Goal: Transaction & Acquisition: Obtain resource

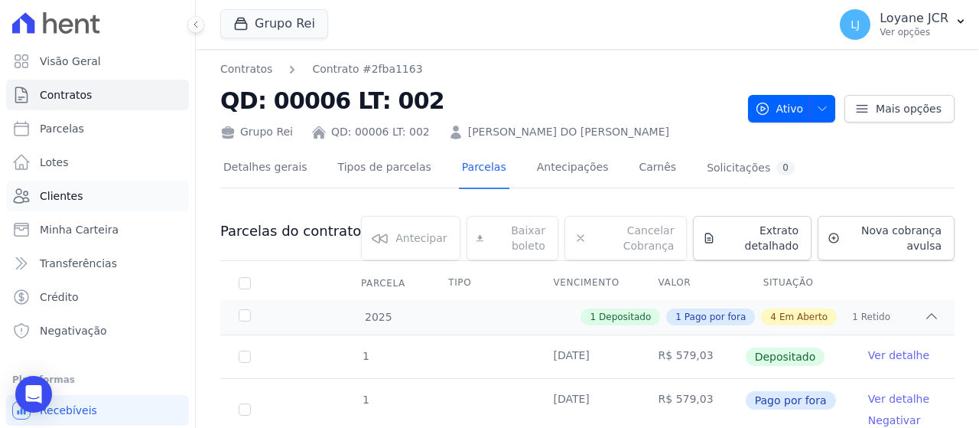
click at [139, 195] on link "Clientes" at bounding box center [97, 195] width 183 height 31
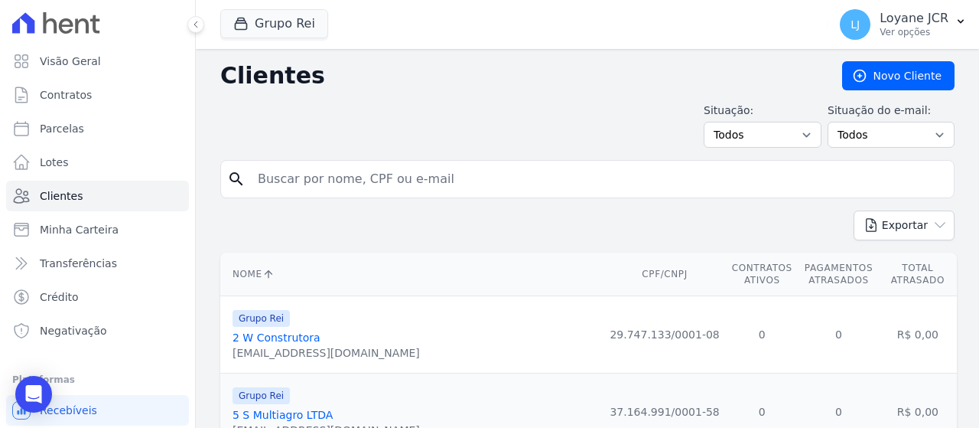
click at [469, 168] on input "search" at bounding box center [598, 179] width 699 height 31
paste input "[PERSON_NAME]"
type input "[PERSON_NAME]"
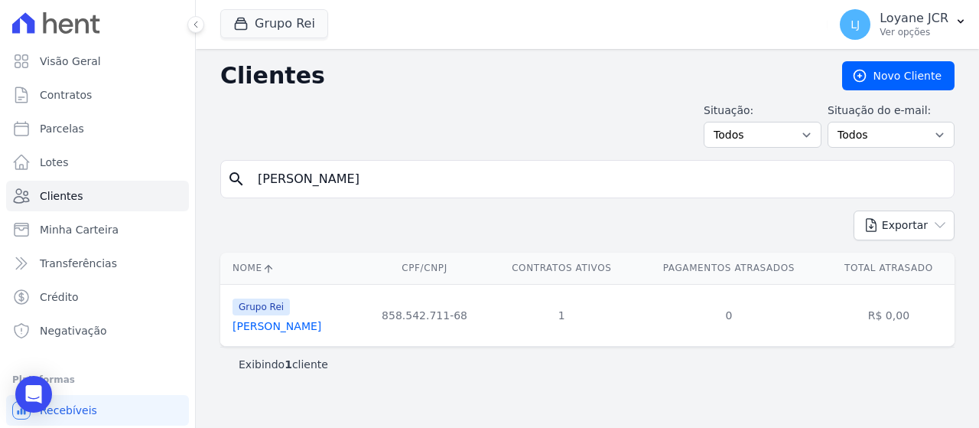
click at [266, 323] on link "[PERSON_NAME]" at bounding box center [277, 326] width 89 height 12
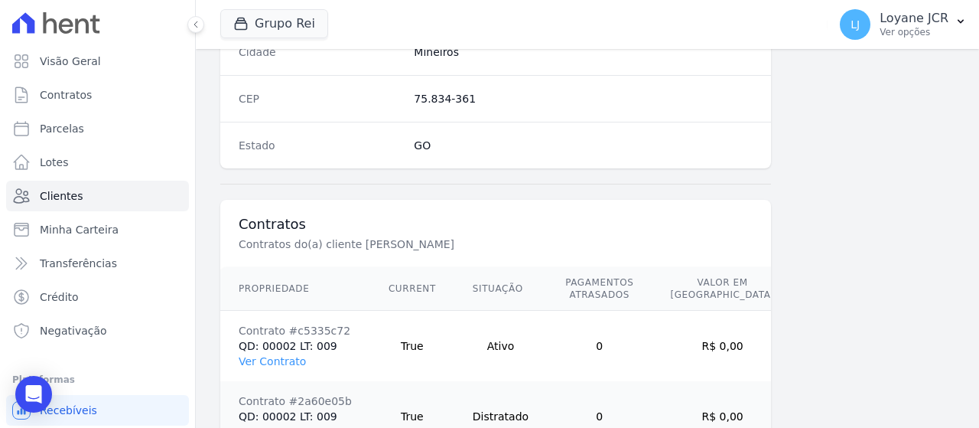
scroll to position [1078, 0]
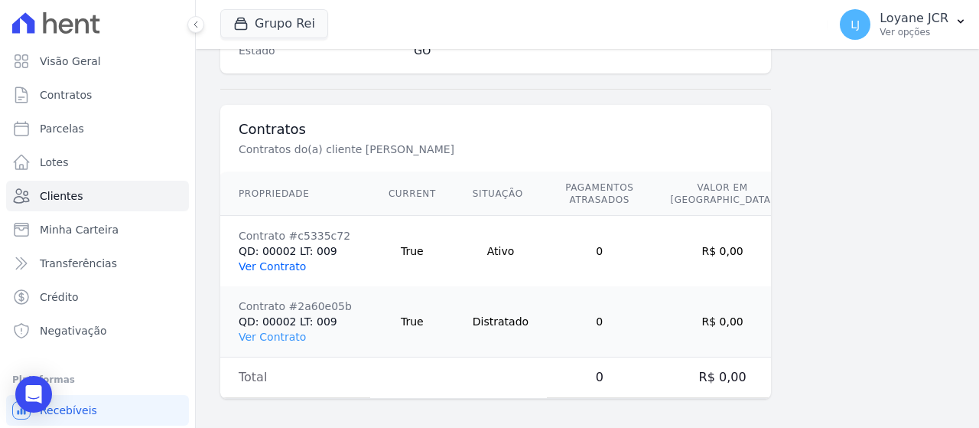
click at [265, 262] on link "Ver Contrato" at bounding box center [272, 266] width 67 height 12
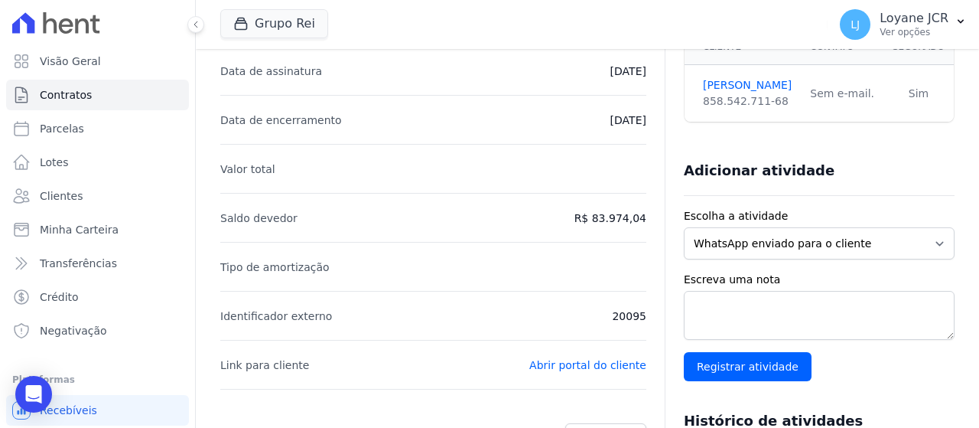
scroll to position [98, 0]
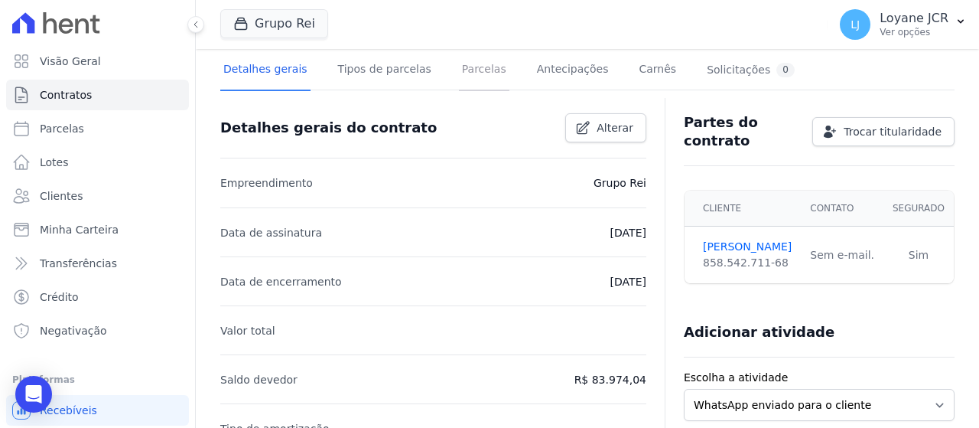
click at [459, 73] on link "Parcelas" at bounding box center [484, 70] width 50 height 41
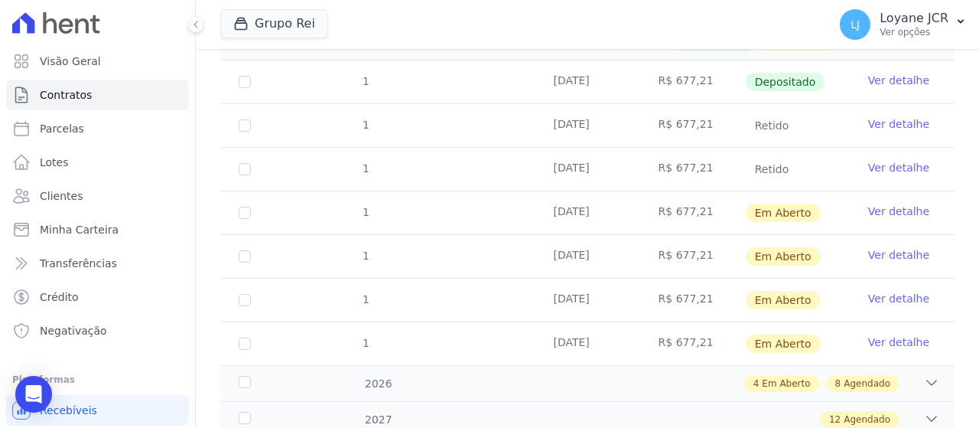
scroll to position [306, 0]
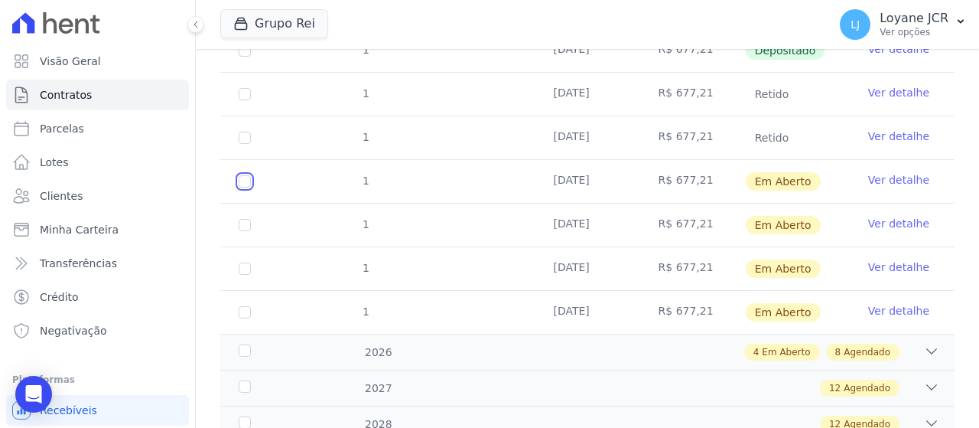
click at [245, 177] on input "checkbox" at bounding box center [245, 181] width 12 height 12
checkbox input "true"
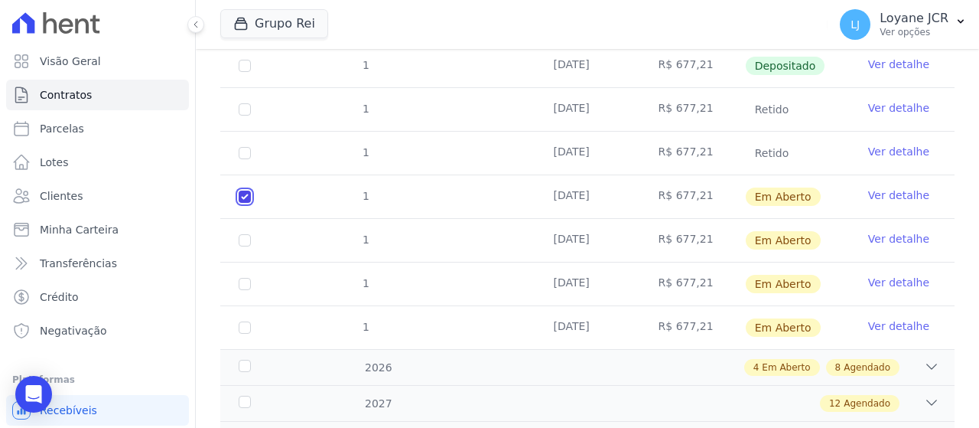
scroll to position [321, 0]
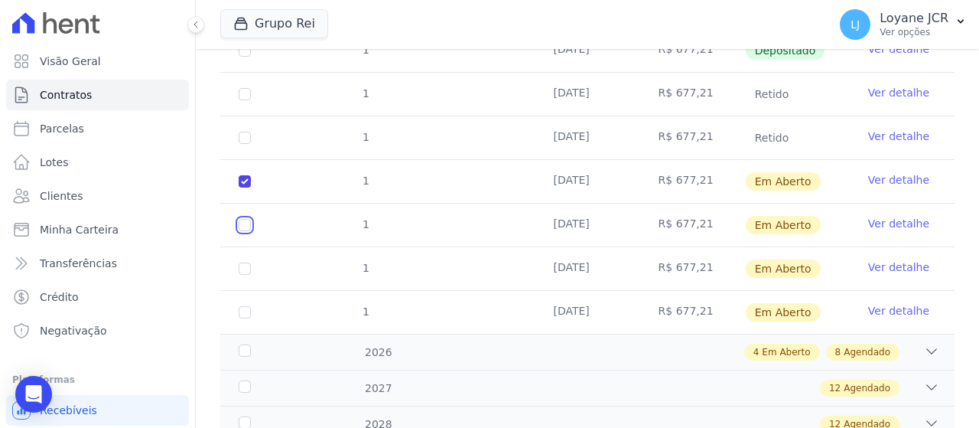
click at [243, 226] on input "checkbox" at bounding box center [245, 225] width 12 height 12
checkbox input "true"
click at [242, 272] on input "checkbox" at bounding box center [245, 268] width 12 height 12
checkbox input "true"
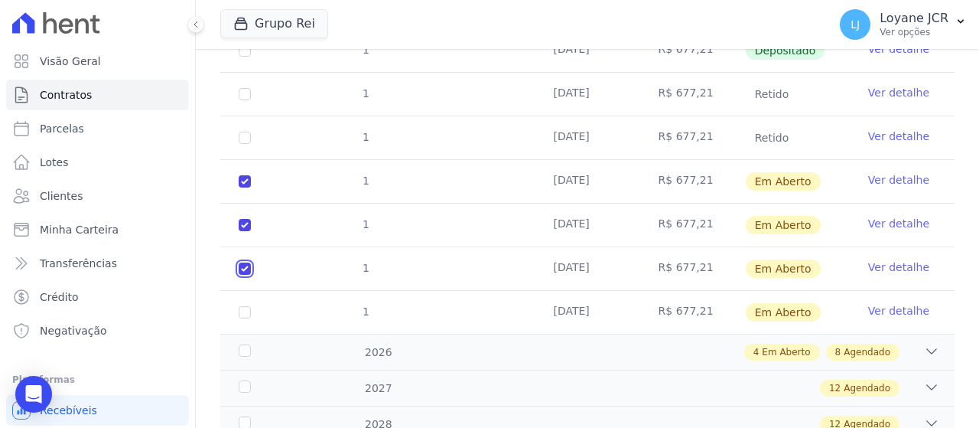
checkbox input "true"
click at [247, 309] on input "checkbox" at bounding box center [245, 312] width 12 height 12
checkbox input "true"
click at [327, 351] on div "4 Em Aberto 8 Agendado" at bounding box center [623, 351] width 633 height 17
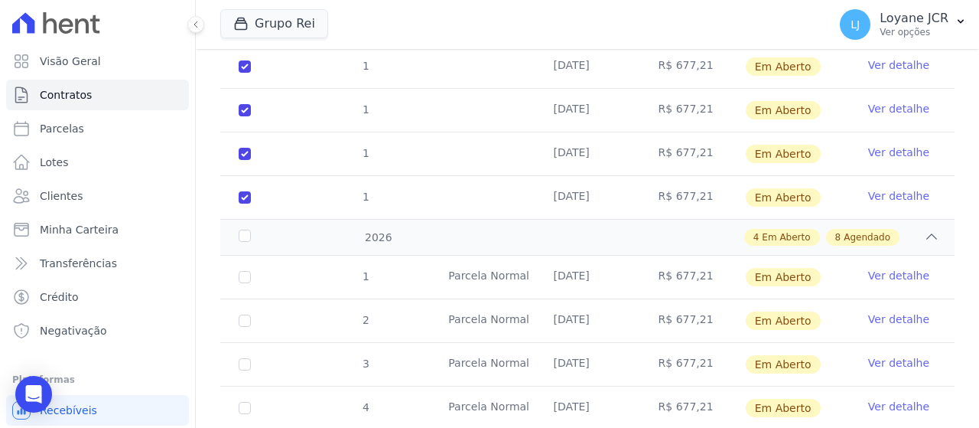
scroll to position [474, 0]
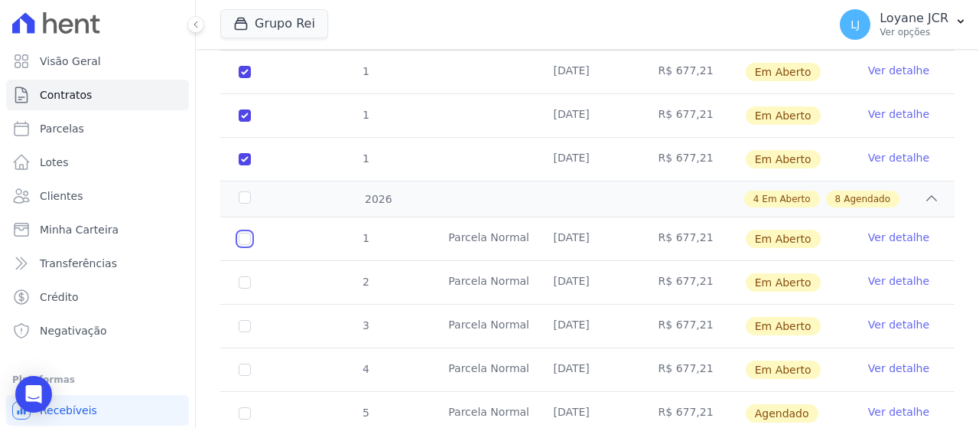
click at [242, 233] on input "checkbox" at bounding box center [245, 239] width 12 height 12
checkbox input "true"
click at [249, 276] on input "checkbox" at bounding box center [245, 282] width 12 height 12
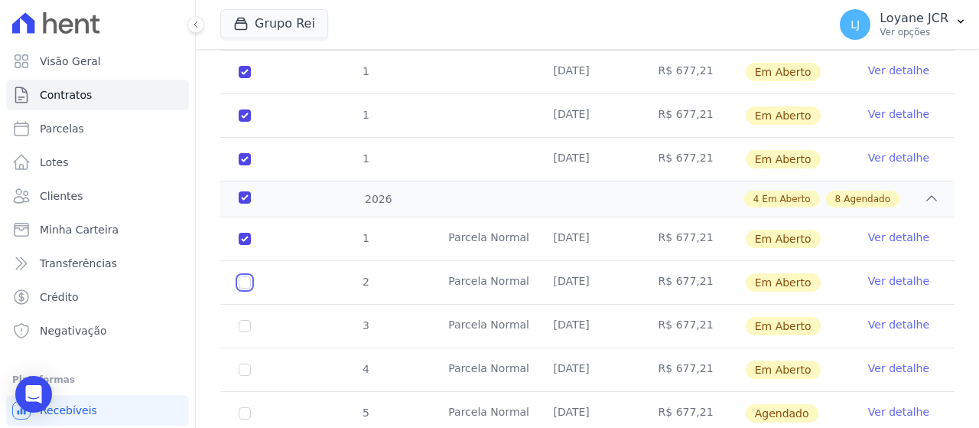
checkbox input "true"
click at [247, 327] on input "checkbox" at bounding box center [245, 326] width 12 height 12
checkbox input "true"
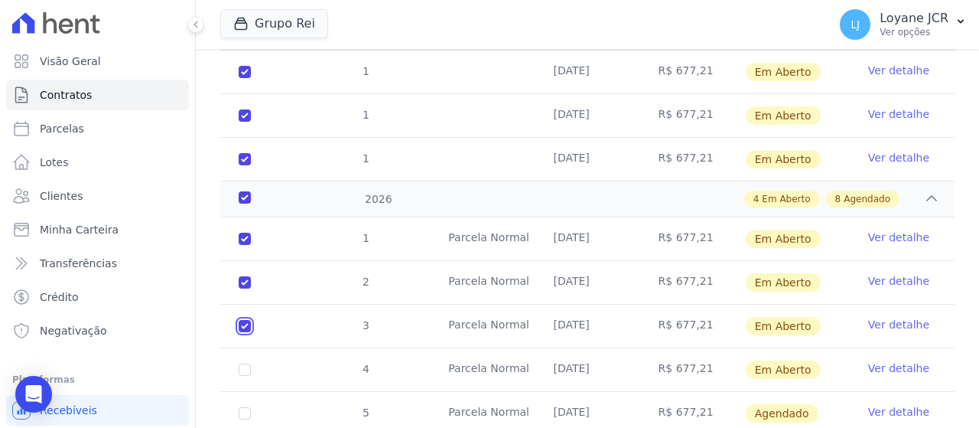
checkbox input "true"
click at [249, 363] on input "checkbox" at bounding box center [245, 369] width 12 height 12
checkbox input "true"
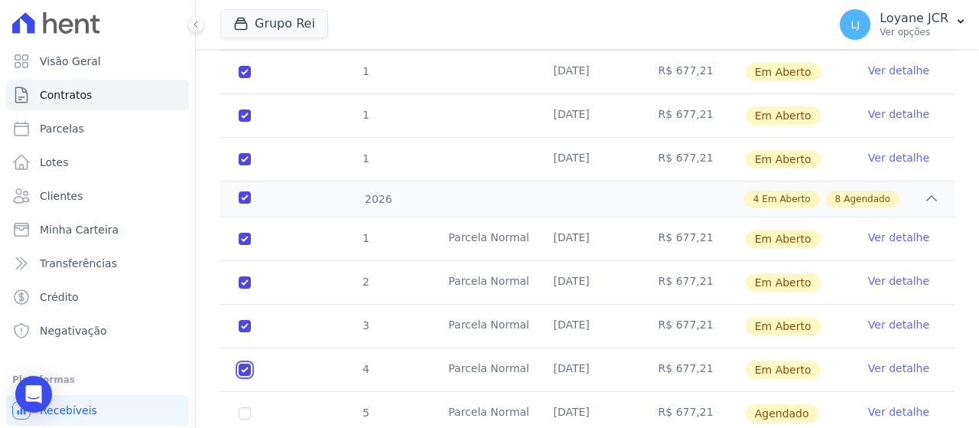
checkbox input "true"
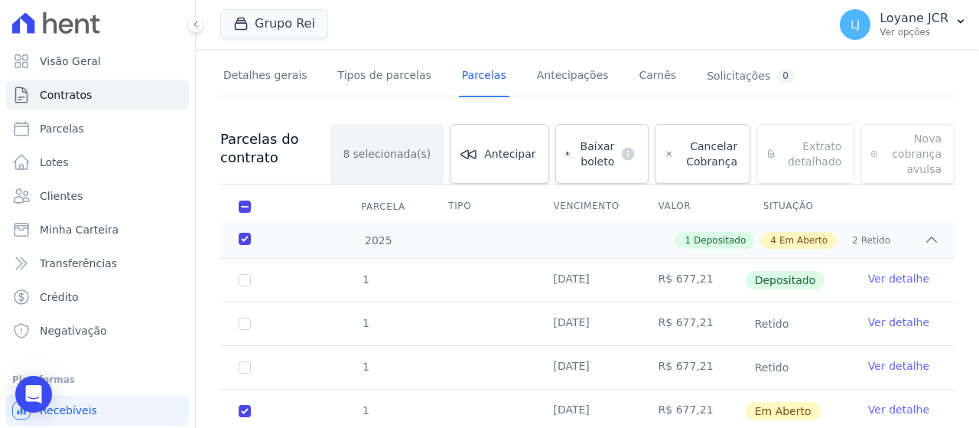
scroll to position [15, 0]
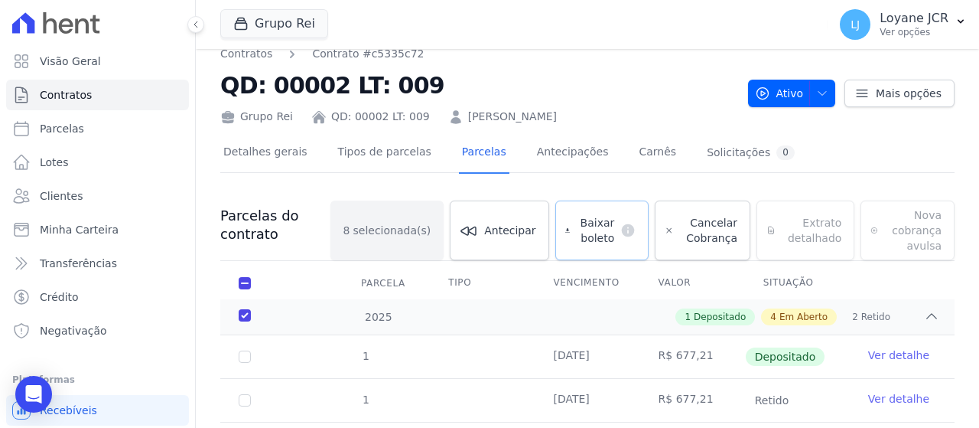
click at [595, 239] on span "Baixar boleto" at bounding box center [595, 230] width 38 height 31
